Goal: Transaction & Acquisition: Purchase product/service

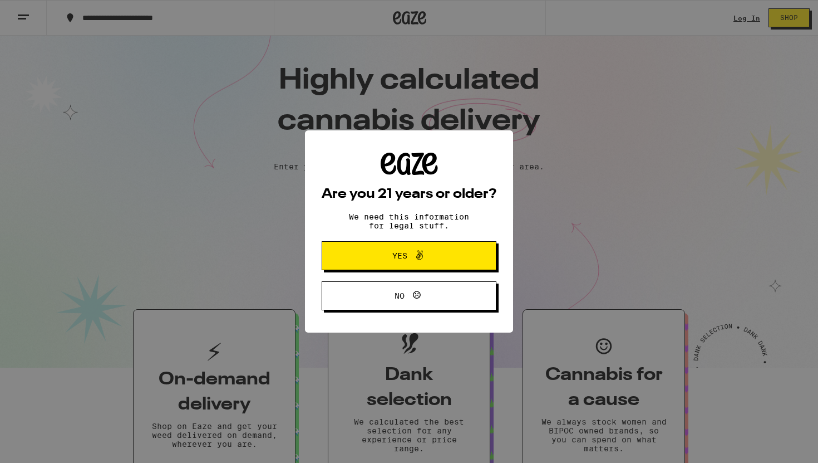
click at [420, 263] on span at bounding box center [419, 255] width 13 height 14
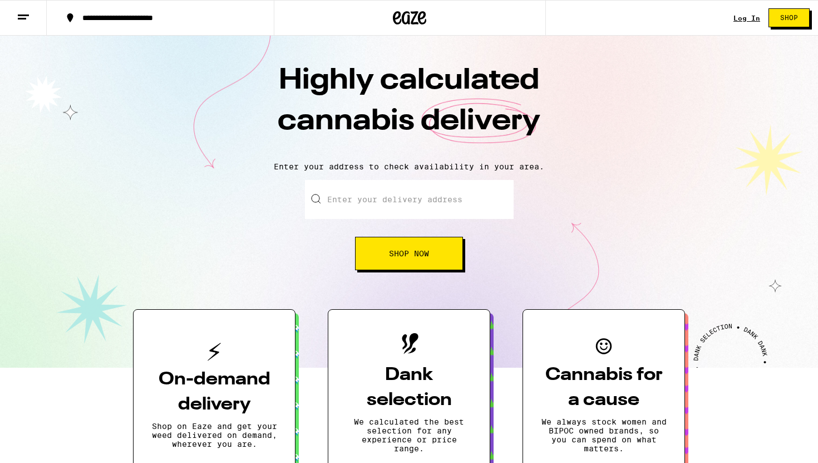
click at [425, 201] on input "Enter your delivery address" at bounding box center [409, 199] width 209 height 39
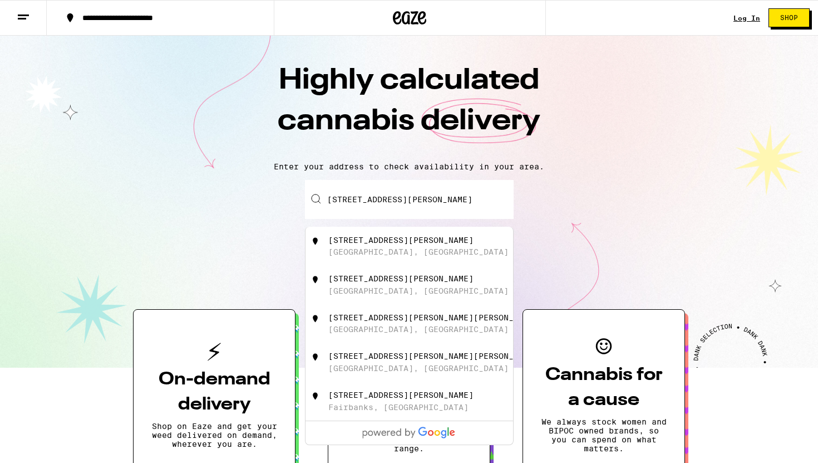
click at [429, 257] on div "[STREET_ADDRESS][PERSON_NAME]" at bounding box center [427, 245] width 199 height 21
type input "[STREET_ADDRESS][PERSON_NAME]"
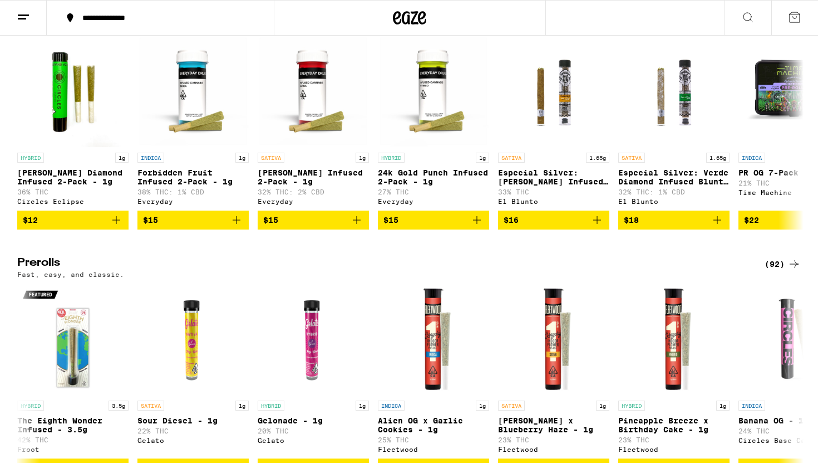
scroll to position [1805, 0]
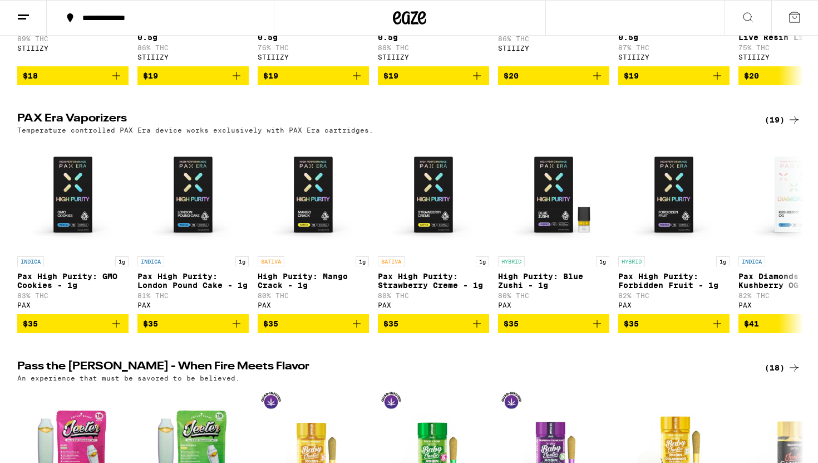
click at [61, 126] on h2 "PAX Era Vaporizers" at bounding box center [381, 119] width 729 height 13
click at [786, 134] on div "Temperature controlled PAX Era device works exclusively with PAX Era cartridges." at bounding box center [409, 129] width 784 height 7
click at [772, 126] on div "(19)" at bounding box center [783, 119] width 36 height 13
click at [794, 126] on icon at bounding box center [794, 119] width 13 height 13
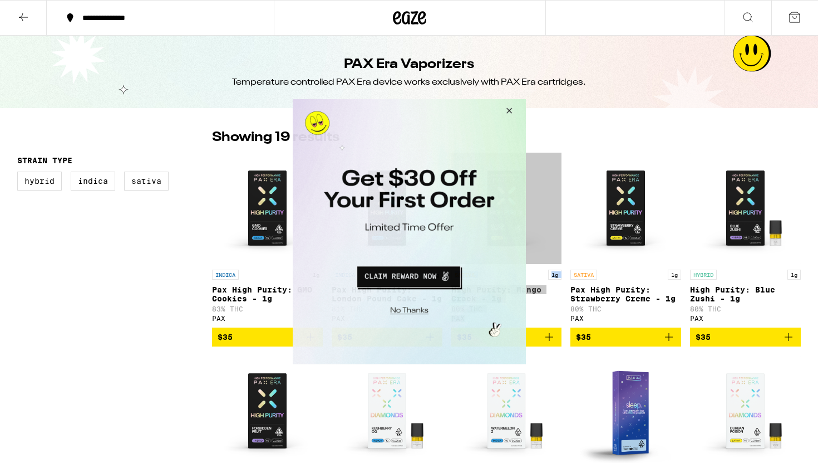
click at [514, 109] on button "Close Modal" at bounding box center [507, 112] width 30 height 27
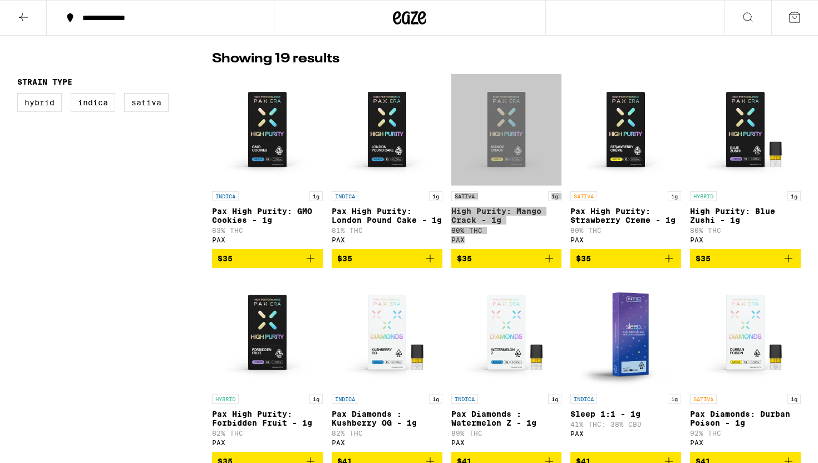
scroll to position [78, 0]
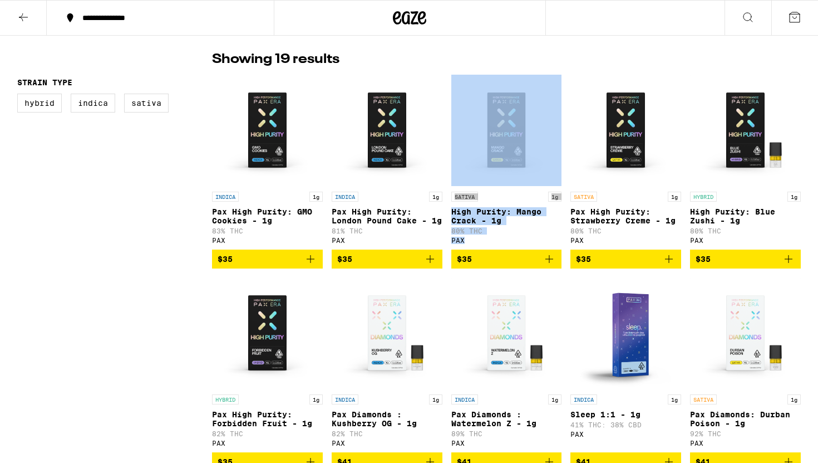
click at [541, 234] on p "80% THC" at bounding box center [507, 230] width 111 height 7
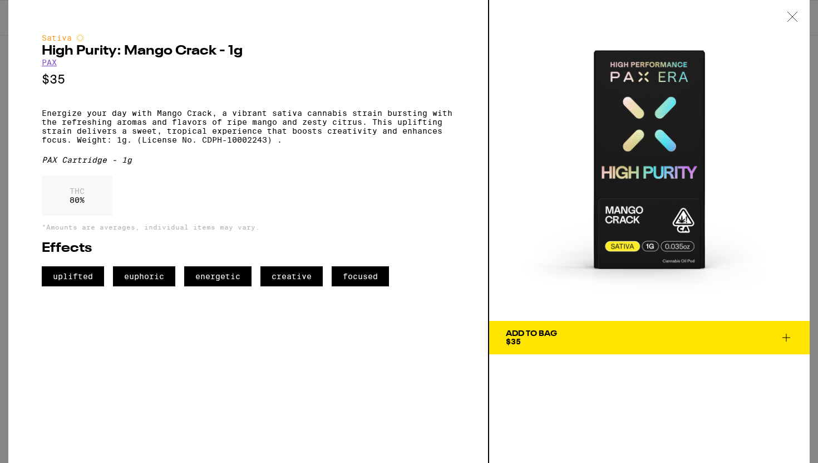
click at [794, 13] on icon at bounding box center [792, 17] width 11 height 10
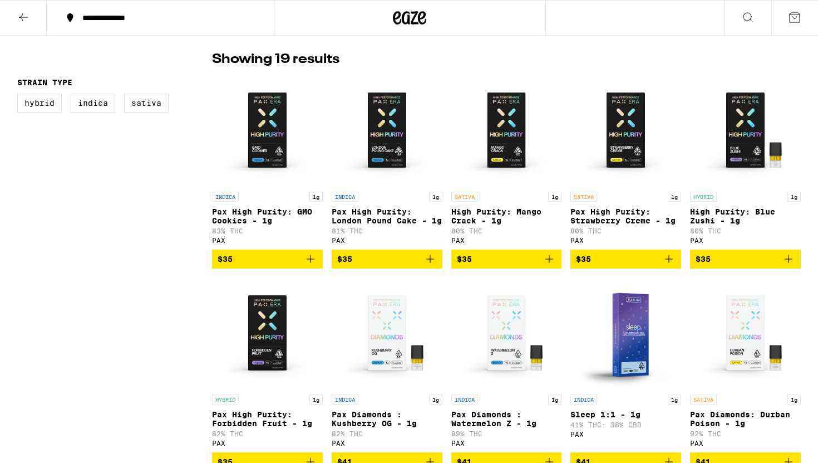
click at [553, 265] on icon "Add to bag" at bounding box center [549, 258] width 13 height 13
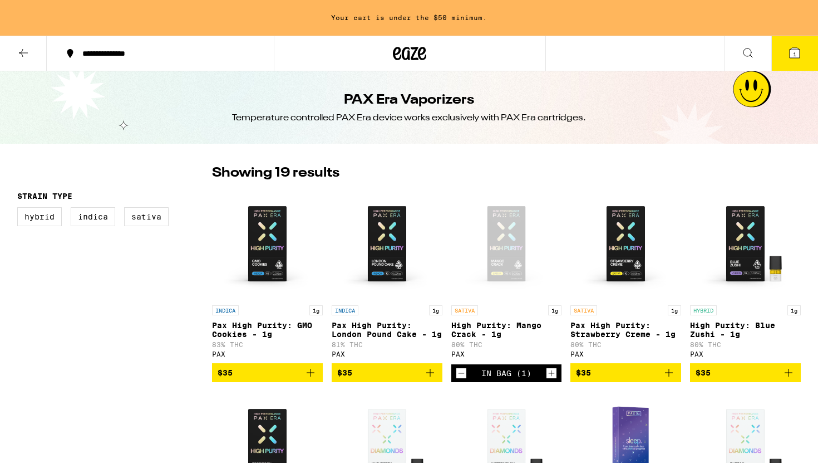
click at [266, 328] on p "Pax High Purity: GMO Cookies - 1g" at bounding box center [267, 330] width 111 height 18
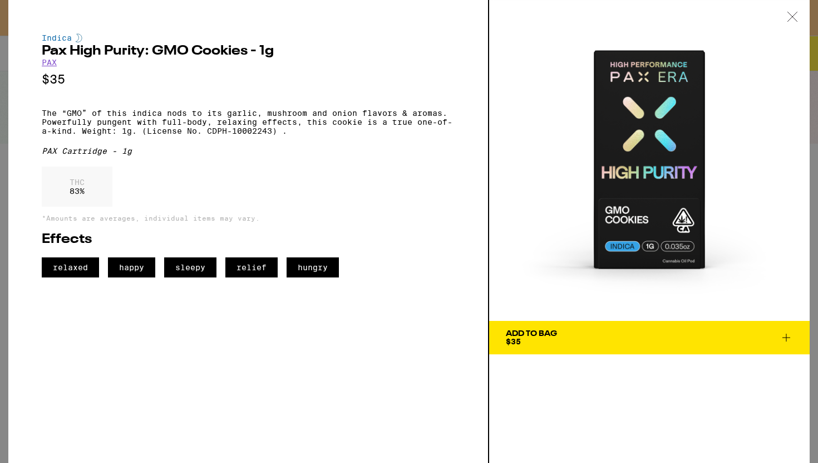
click at [786, 16] on div at bounding box center [793, 17] width 35 height 35
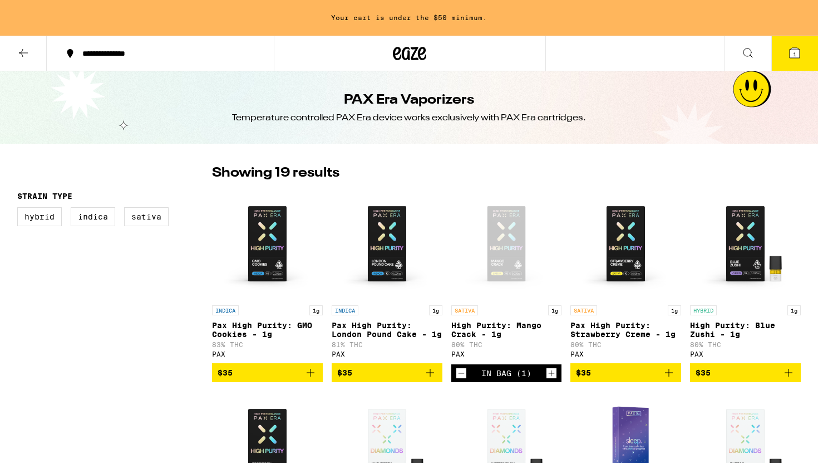
click at [351, 326] on p "Pax High Purity: London Pound Cake - 1g" at bounding box center [387, 330] width 111 height 18
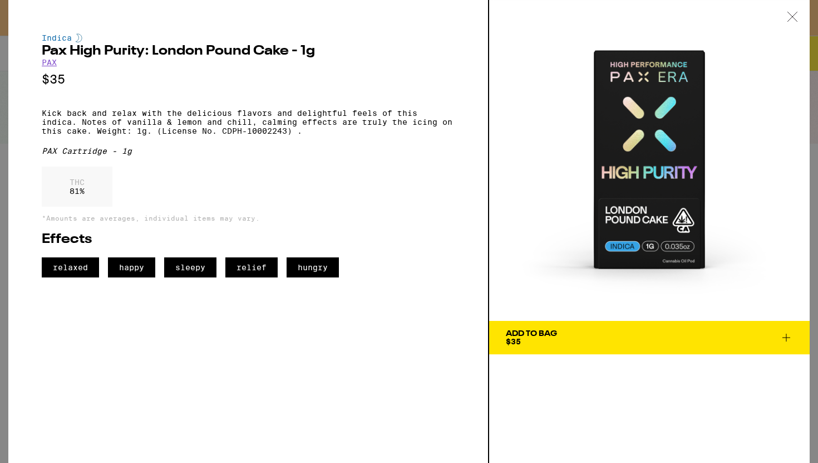
click at [786, 13] on div at bounding box center [793, 17] width 35 height 35
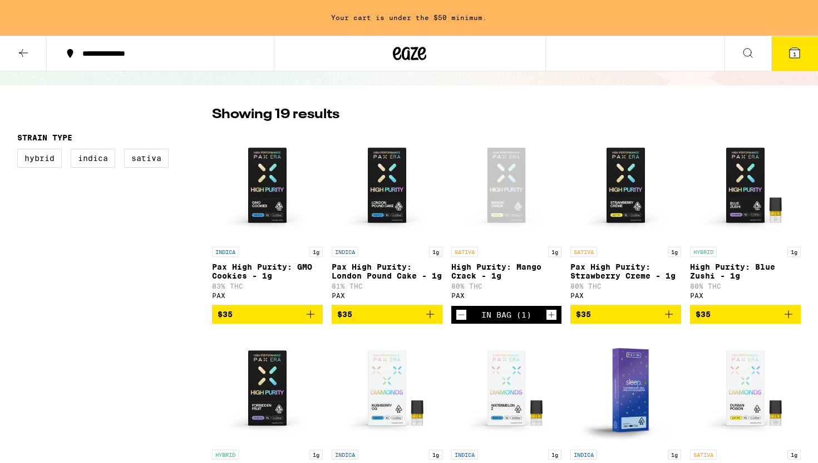
scroll to position [59, 0]
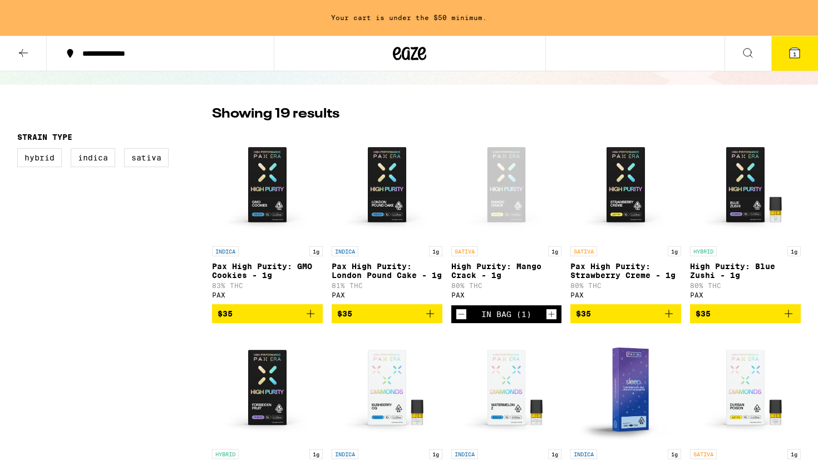
click at [617, 277] on p "Pax High Purity: Strawberry Creme - 1g" at bounding box center [626, 271] width 111 height 18
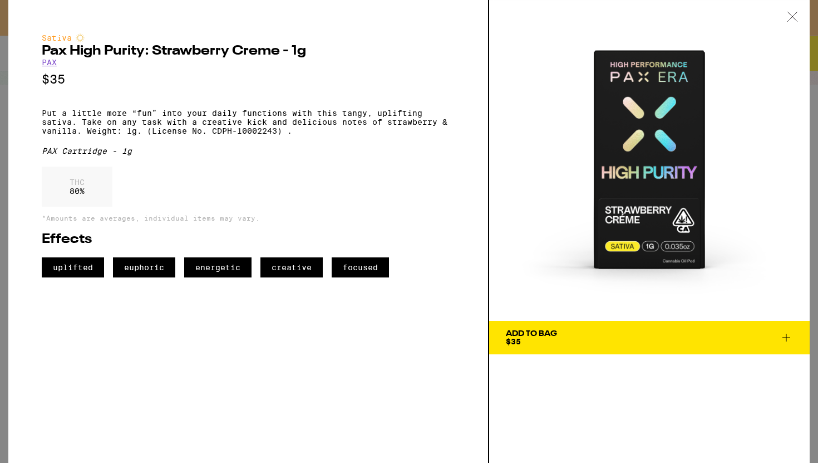
click at [798, 16] on icon at bounding box center [792, 17] width 11 height 10
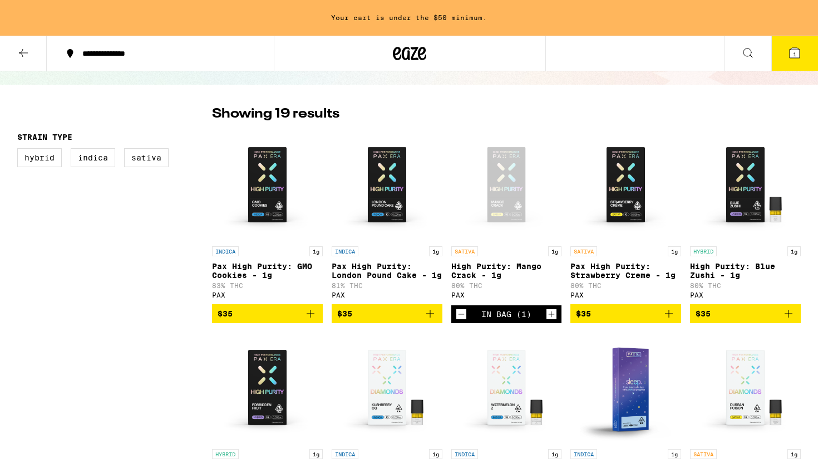
click at [673, 320] on icon "Add to bag" at bounding box center [669, 313] width 13 height 13
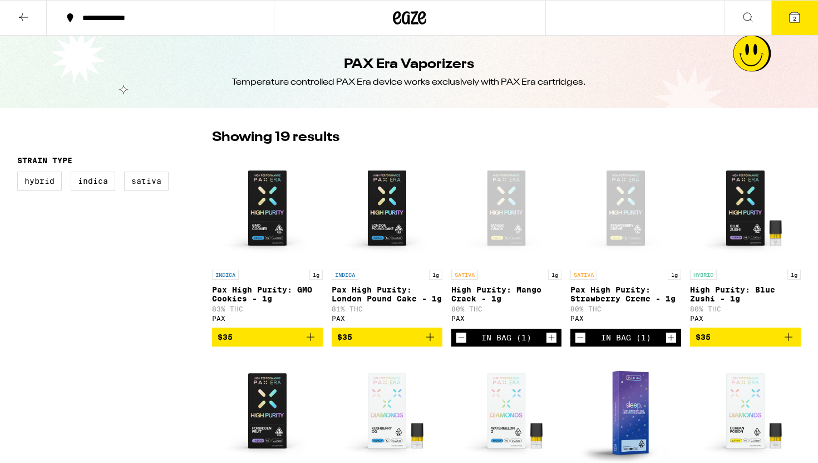
click at [386, 294] on p "Pax High Purity: London Pound Cake - 1g" at bounding box center [387, 294] width 111 height 18
click at [273, 196] on img "Open page for Pax High Purity: GMO Cookies - 1g from PAX" at bounding box center [267, 208] width 111 height 111
click at [430, 344] on icon "Add to bag" at bounding box center [430, 336] width 13 height 13
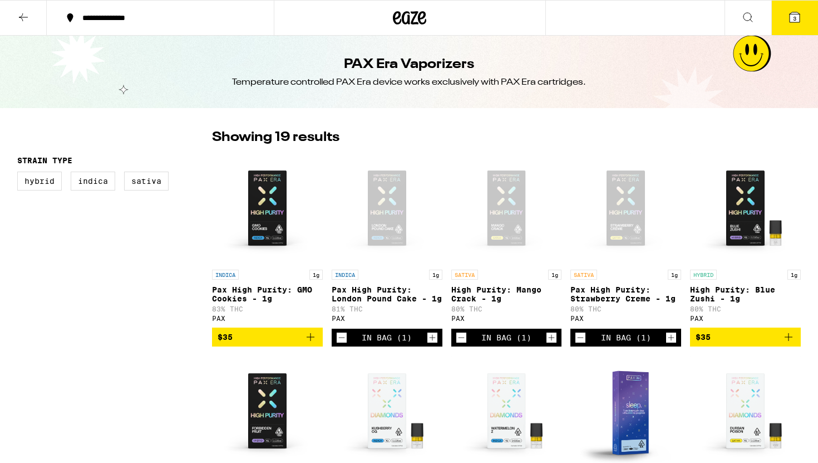
click at [799, 19] on icon at bounding box center [795, 17] width 10 height 10
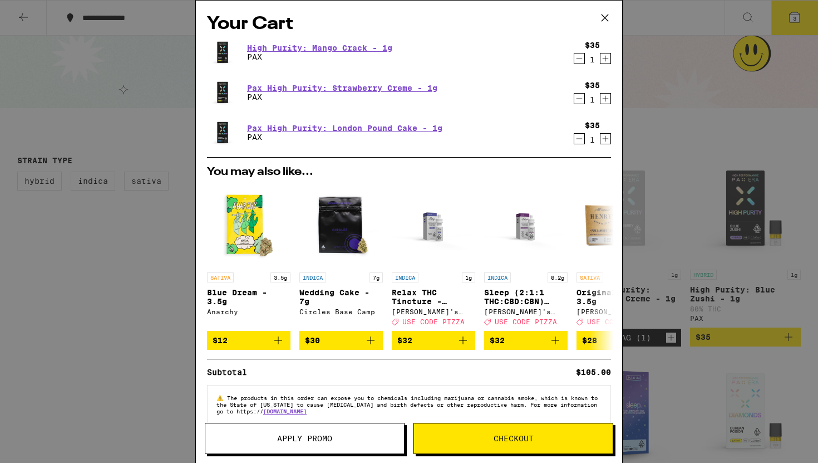
click at [580, 139] on icon "Decrement" at bounding box center [580, 139] width 6 height 0
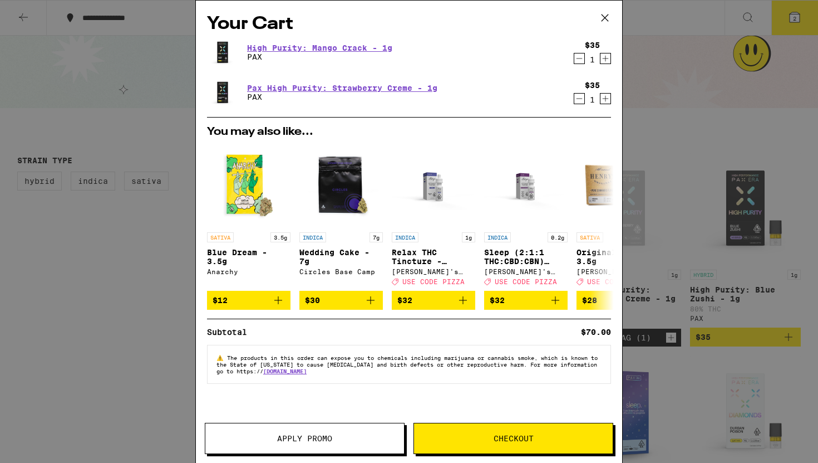
click at [517, 442] on span "Checkout" at bounding box center [514, 438] width 40 height 8
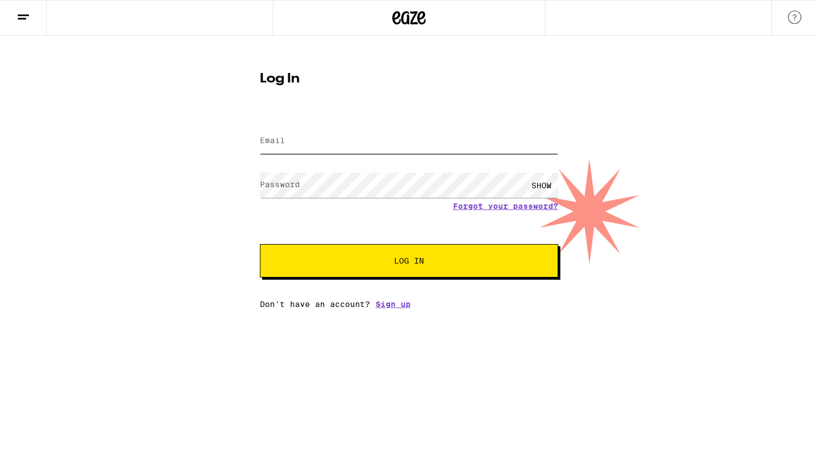
click at [399, 141] on input "Email" at bounding box center [409, 141] width 298 height 25
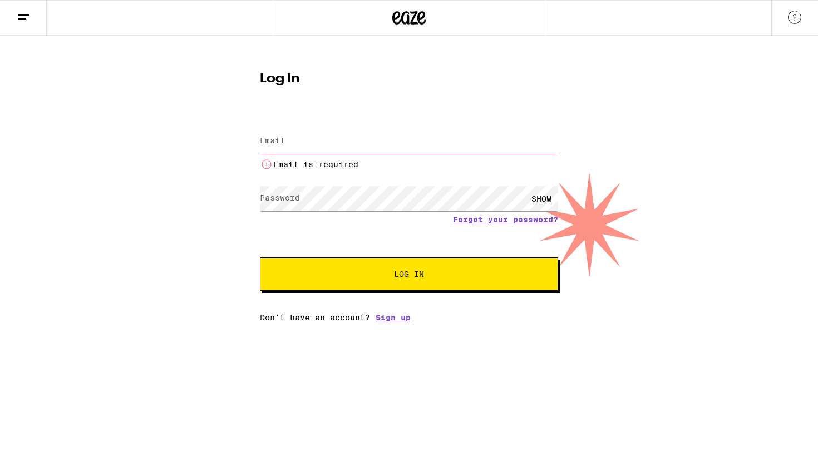
type input "[EMAIL_ADDRESS][DOMAIN_NAME]"
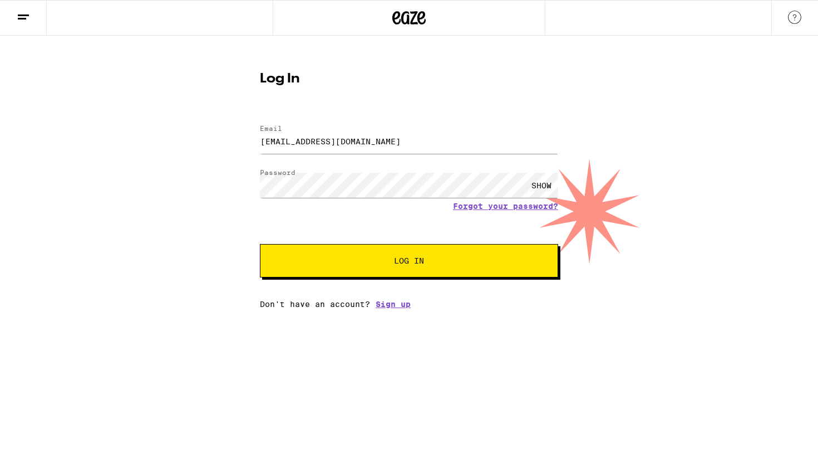
click at [431, 264] on span "Log In" at bounding box center [409, 261] width 208 height 8
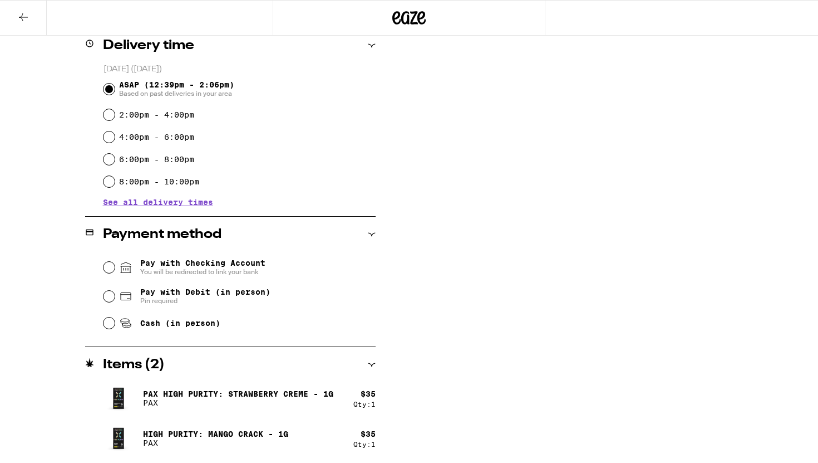
scroll to position [284, 0]
click at [111, 326] on input "Cash (in person)" at bounding box center [109, 322] width 11 height 11
radio input "true"
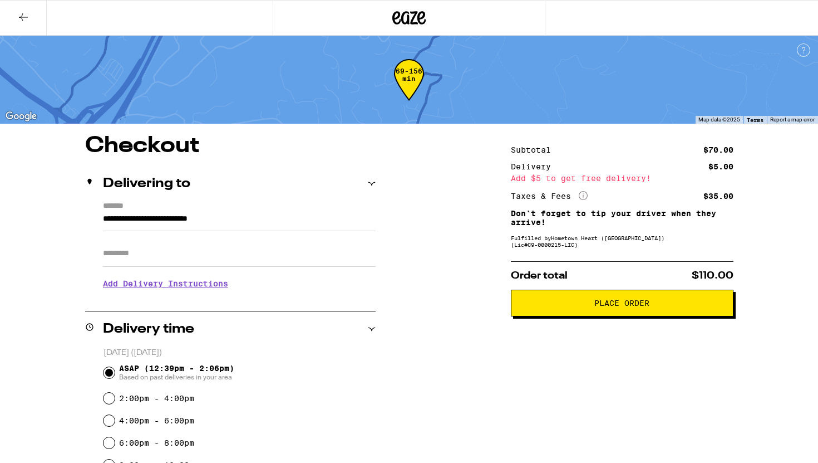
click at [572, 303] on span "Place Order" at bounding box center [623, 303] width 204 height 8
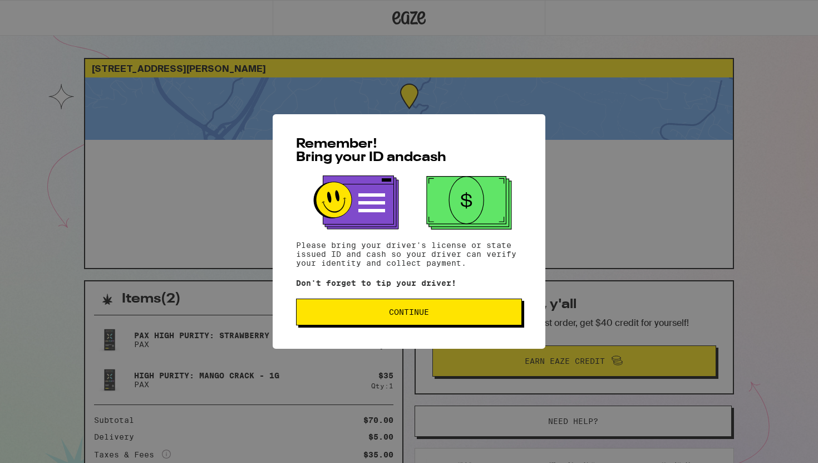
click at [412, 325] on button "Continue" at bounding box center [409, 311] width 226 height 27
